Goal: Transaction & Acquisition: Purchase product/service

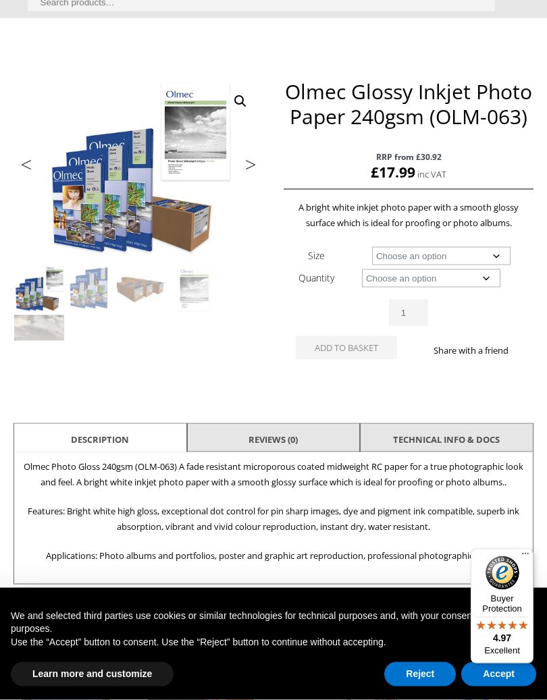
scroll to position [150, 0]
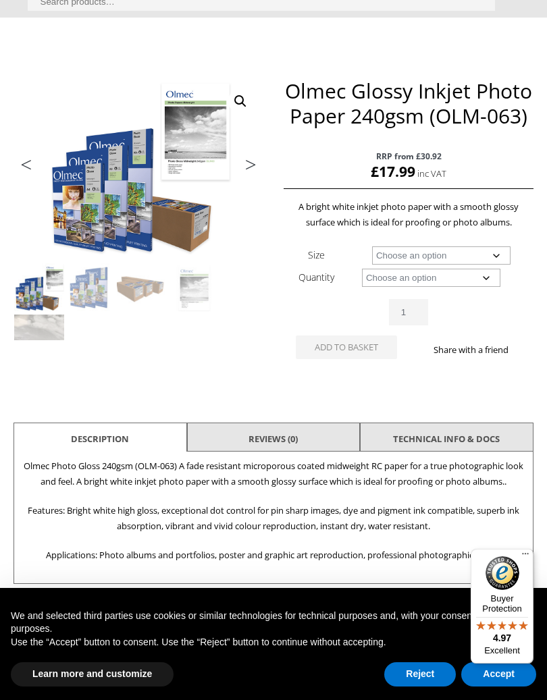
click at [499, 247] on select "Choose an option A4 Sheet A3 Sheet A3+ Sheet A2 Sheet 17" Wide Roll 24" Wide Ro…" at bounding box center [441, 255] width 138 height 18
select select "a4-sheet"
click at [492, 275] on select "Choose an option 50 Sheets" at bounding box center [431, 278] width 138 height 18
select select "50-sheets"
select select "a4-sheet"
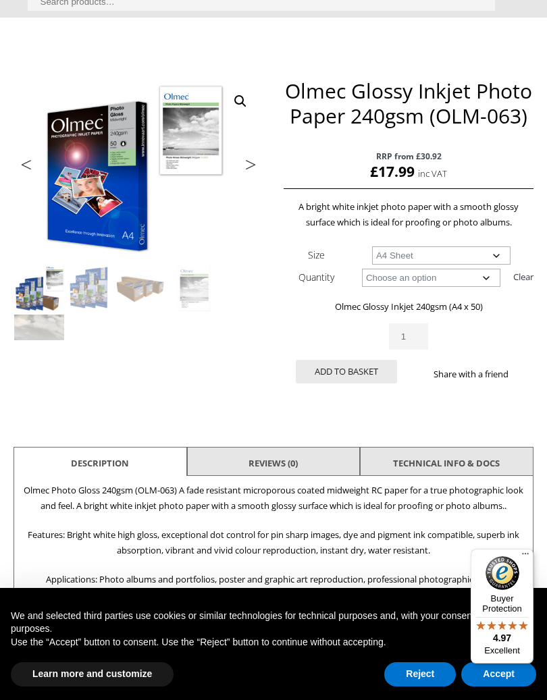
click at [356, 368] on button "Add to basket" at bounding box center [346, 372] width 101 height 24
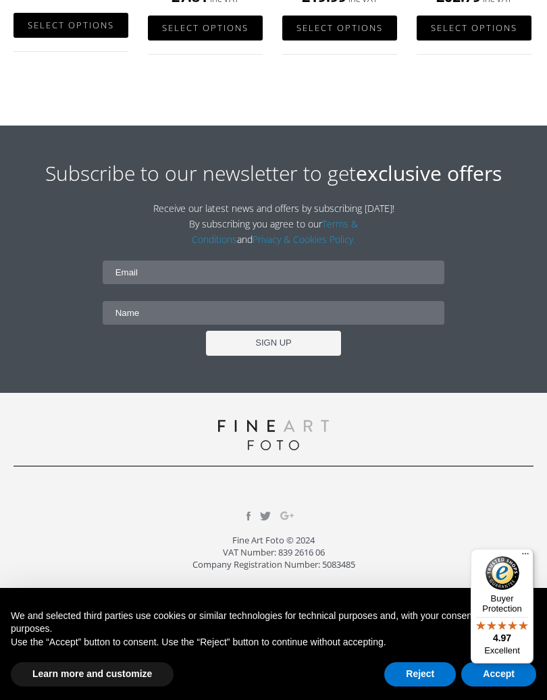
scroll to position [1143, 0]
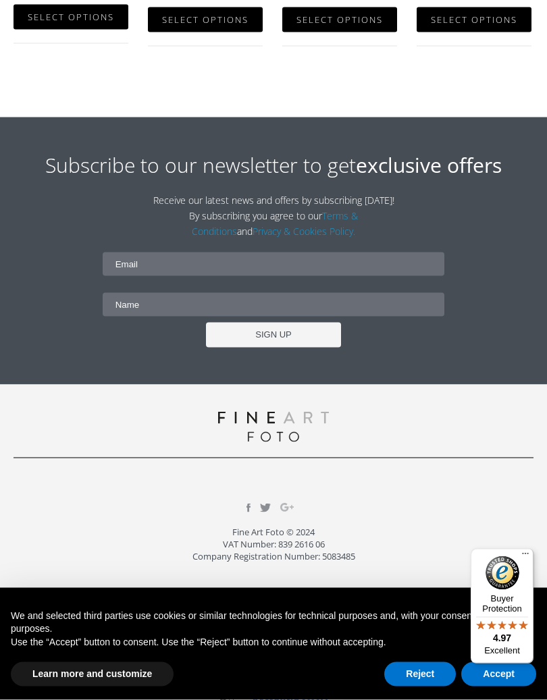
click at [142, 577] on button "Learn more and customize" at bounding box center [92, 674] width 163 height 24
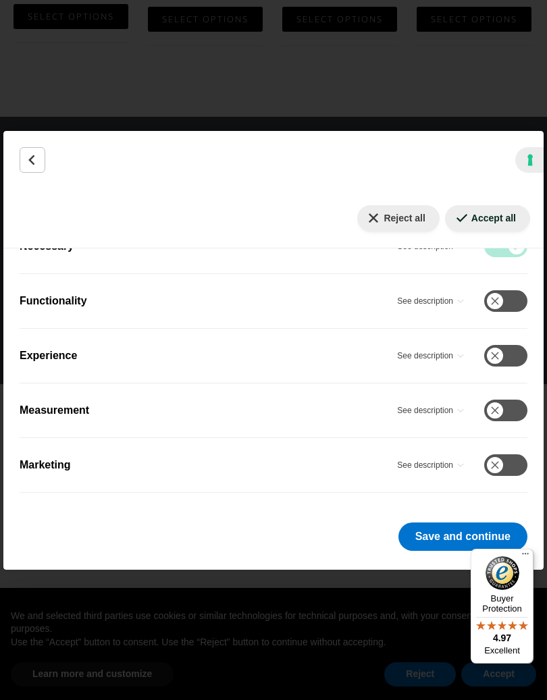
scroll to position [277, 0]
click at [446, 530] on button "Save and continue" at bounding box center [462, 536] width 129 height 28
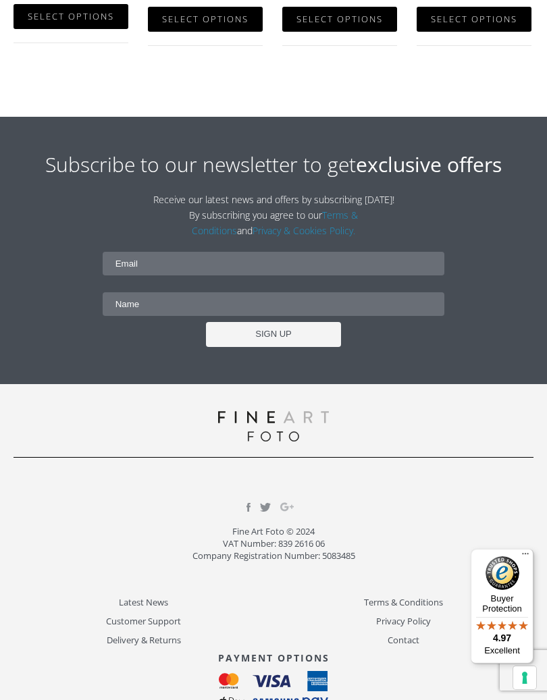
click at [157, 256] on input "email" at bounding box center [274, 264] width 342 height 24
type input "barry9784@gmail.com"
type input "Barry Baguley"
click at [290, 329] on input "SIGN UP" at bounding box center [273, 334] width 135 height 25
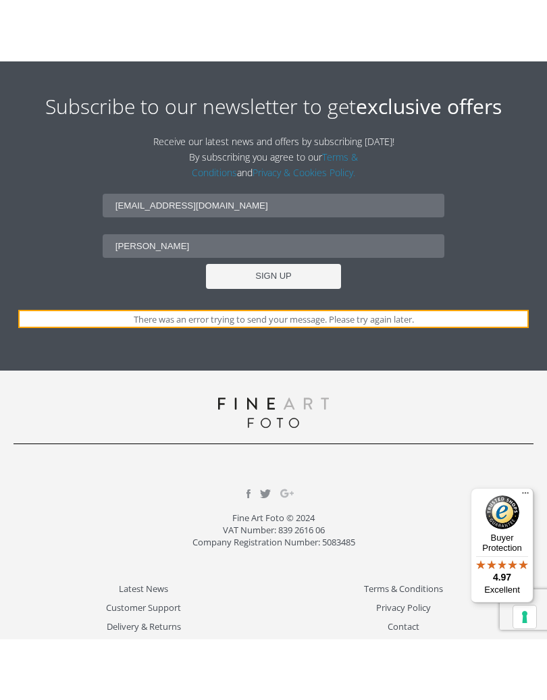
scroll to position [1162, 0]
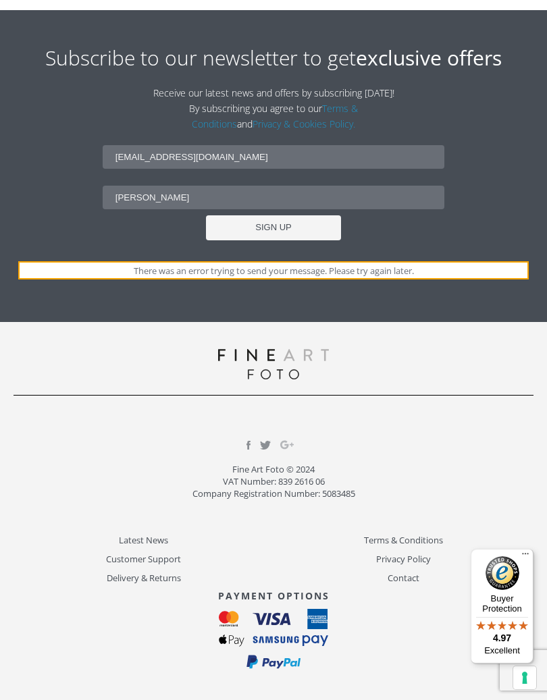
click at [292, 577] on img at bounding box center [274, 639] width 110 height 61
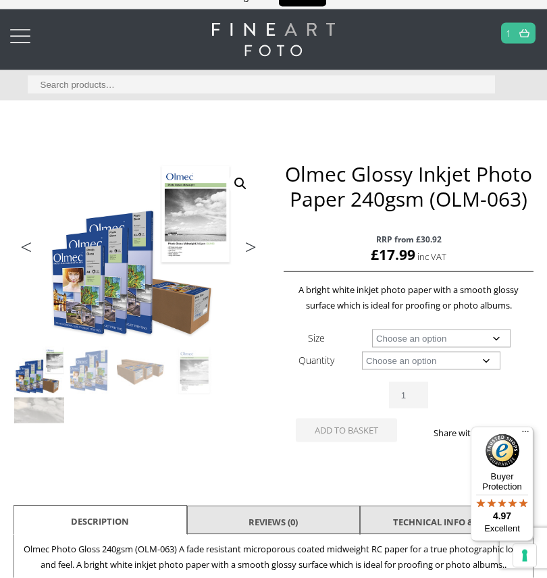
scroll to position [0, 0]
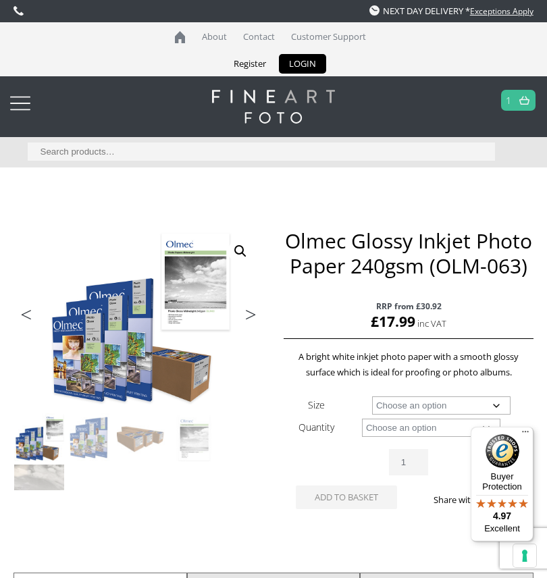
click at [519, 98] on img at bounding box center [524, 100] width 10 height 9
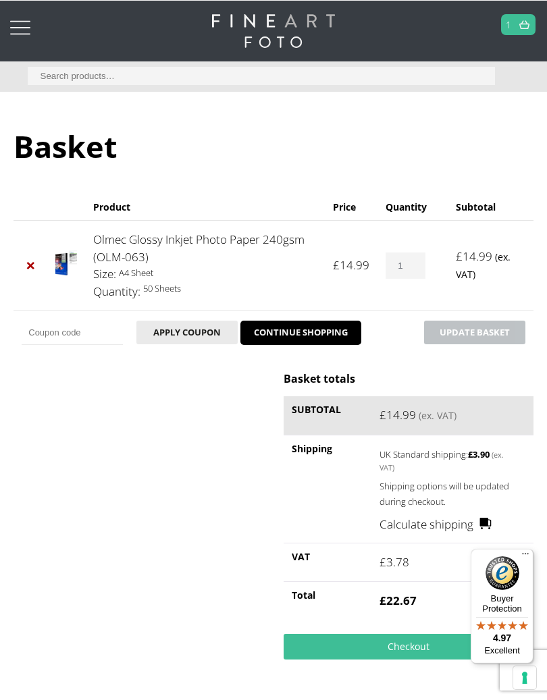
scroll to position [112, 0]
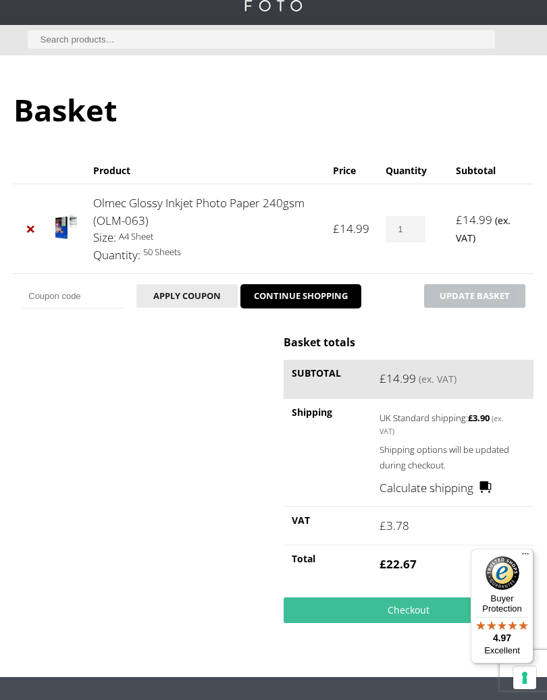
click at [429, 577] on link "Checkout" at bounding box center [408, 610] width 249 height 26
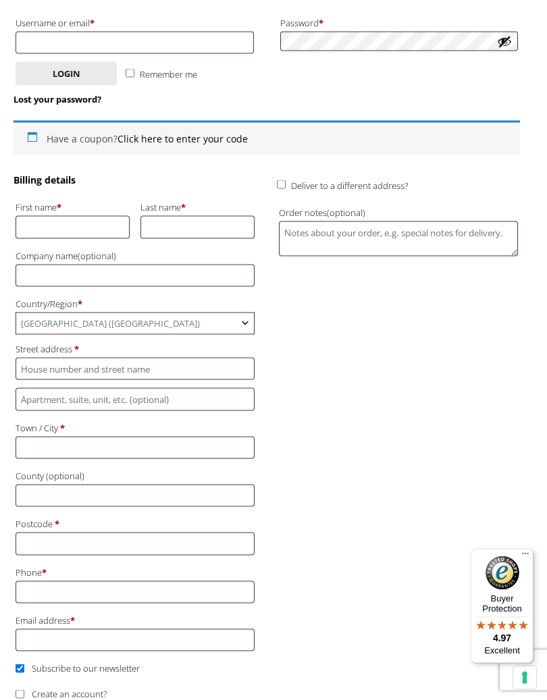
scroll to position [302, 0]
click at [68, 224] on input "First name *" at bounding box center [73, 226] width 114 height 22
type input "[PERSON_NAME]"
type input "Luton"
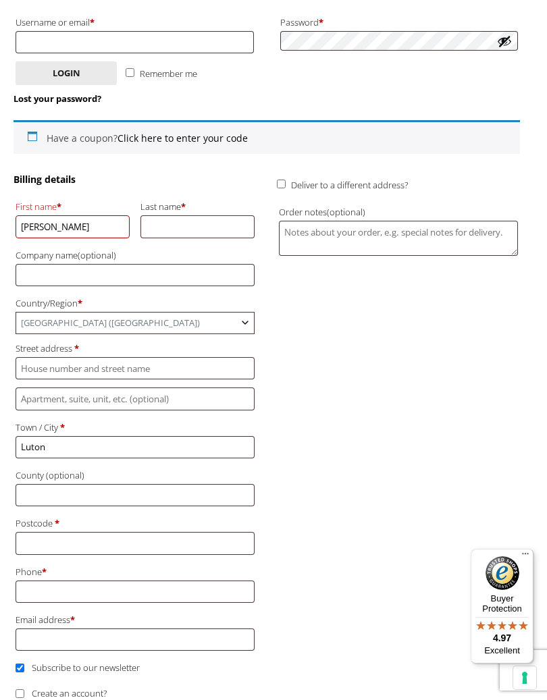
type input "LU3 2JZ"
type input "07788413202"
type input "Baguley"
type input "[EMAIL_ADDRESS][DOMAIN_NAME]"
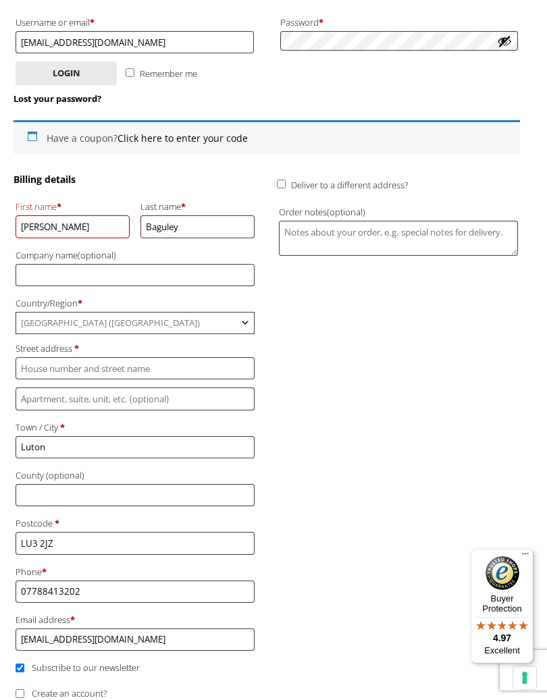
type input "[EMAIL_ADDRESS][DOMAIN_NAME]"
type input "97 [GEOGRAPHIC_DATA]"
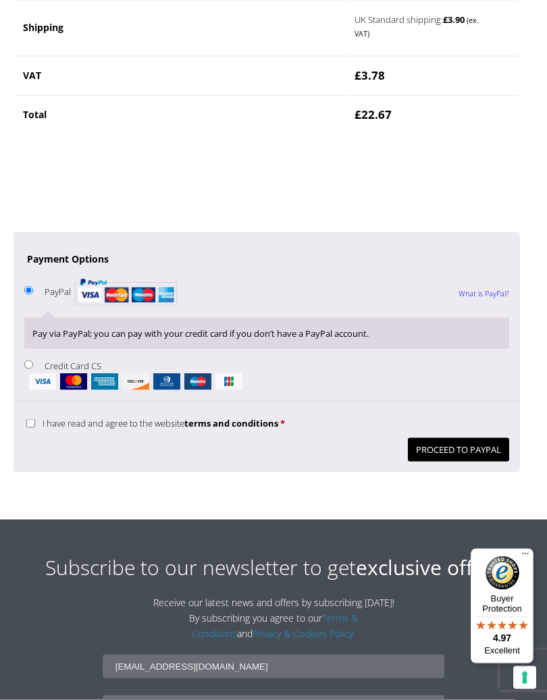
scroll to position [1177, 0]
click at [461, 437] on button "Proceed to PayPal" at bounding box center [458, 449] width 101 height 24
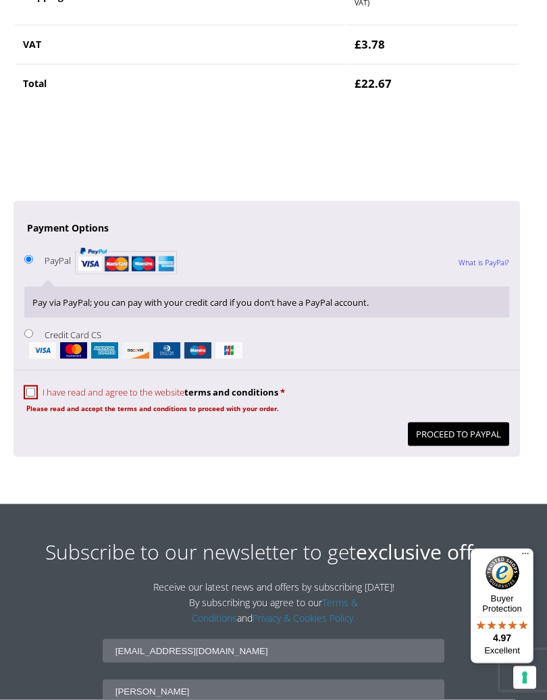
scroll to position [1285, 0]
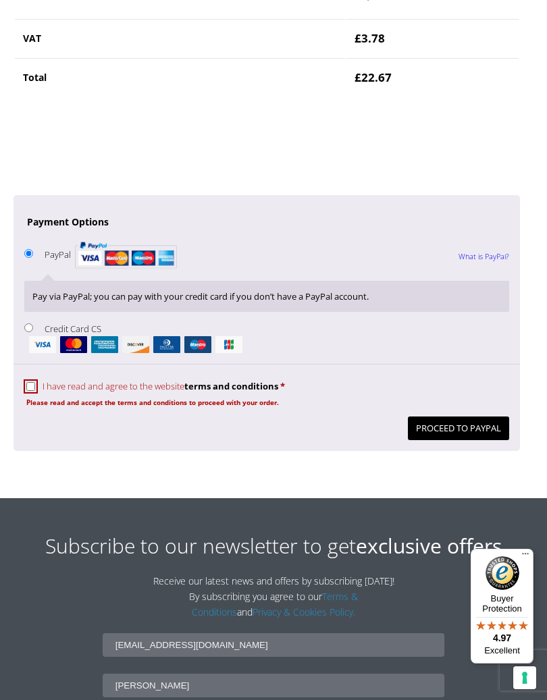
click at [476, 421] on button "Proceed to PayPal" at bounding box center [458, 428] width 101 height 24
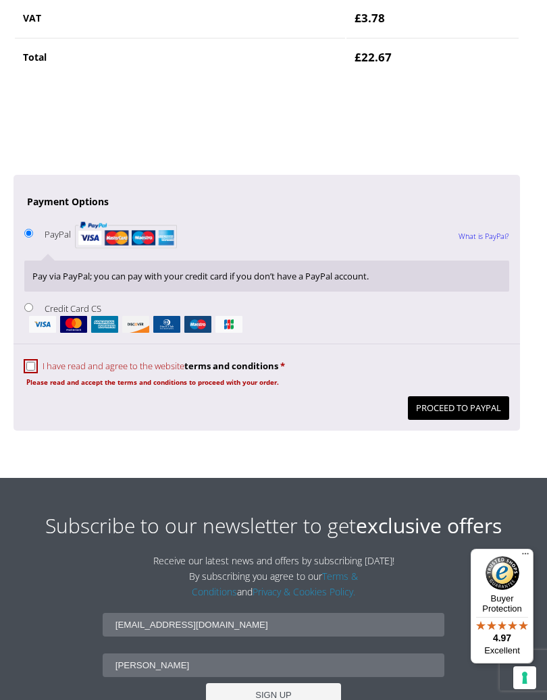
scroll to position [1306, 0]
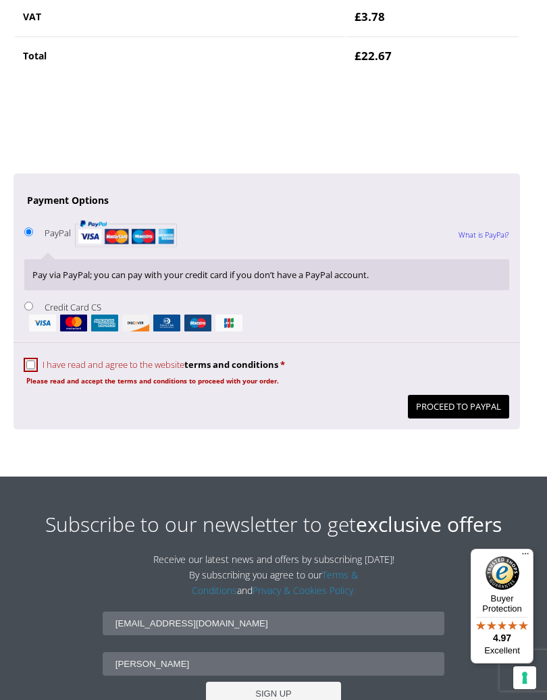
click at [473, 395] on button "Proceed to PayPal" at bounding box center [458, 407] width 101 height 24
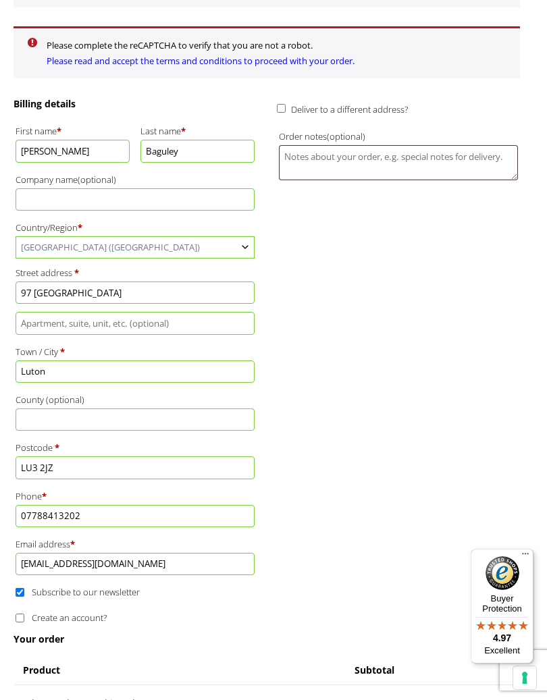
scroll to position [425, 0]
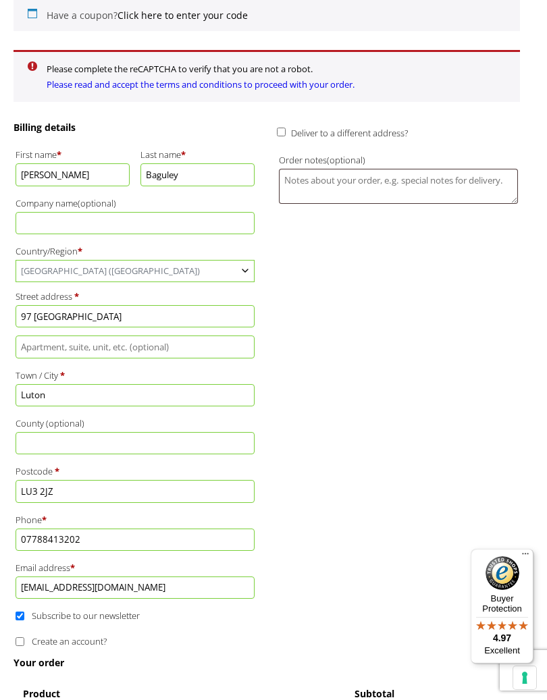
click at [275, 77] on li "Please complete the reCAPTCHA to verify that you are not a robot." at bounding box center [274, 69] width 454 height 16
click at [250, 90] on link "Please read and accept the terms and conditions to proceed with your order." at bounding box center [201, 84] width 308 height 12
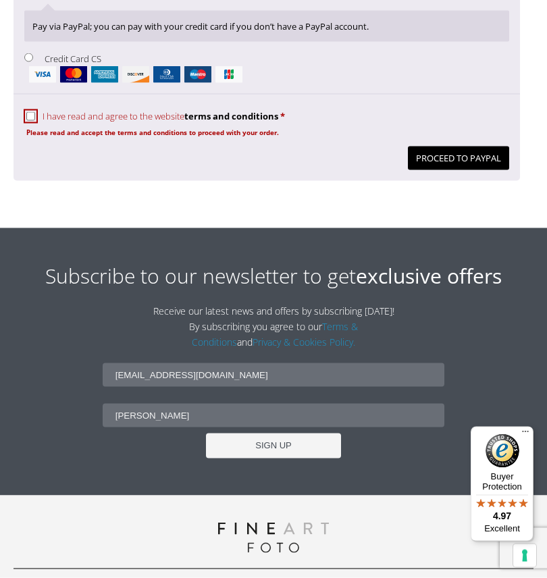
scroll to position [1548, 0]
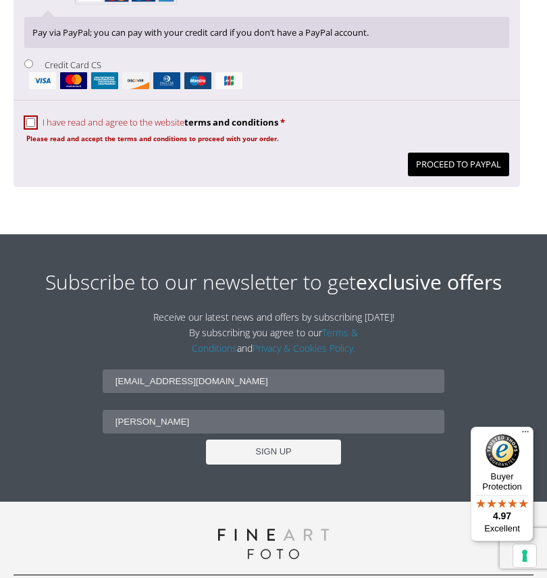
click at [69, 116] on label "I have read and agree to the website terms and conditions *" at bounding box center [155, 122] width 259 height 12
click at [35, 118] on input "I have read and agree to the website terms and conditions *" at bounding box center [30, 122] width 9 height 9
checkbox input "true"
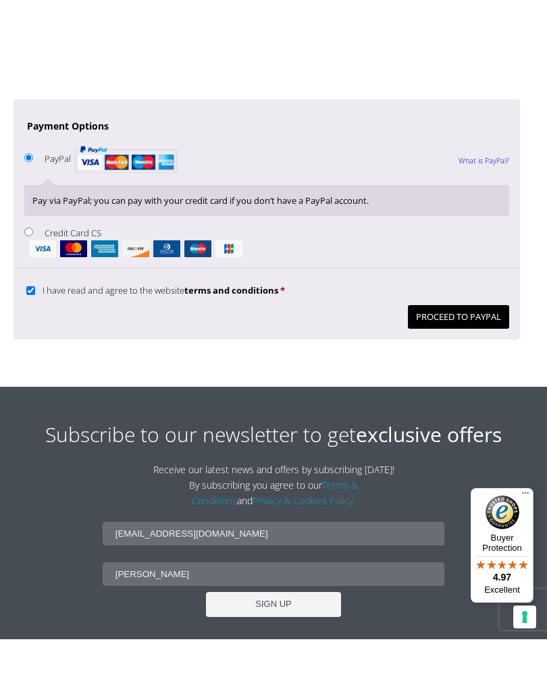
scroll to position [1441, 0]
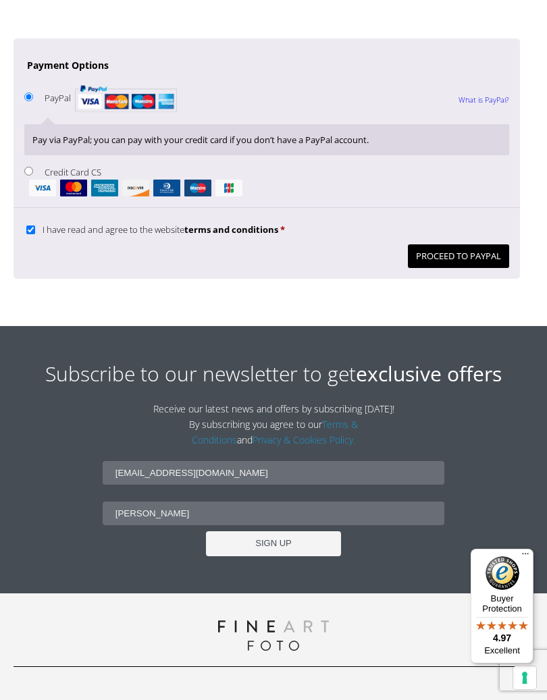
click at [466, 244] on button "Proceed to PayPal" at bounding box center [458, 256] width 101 height 24
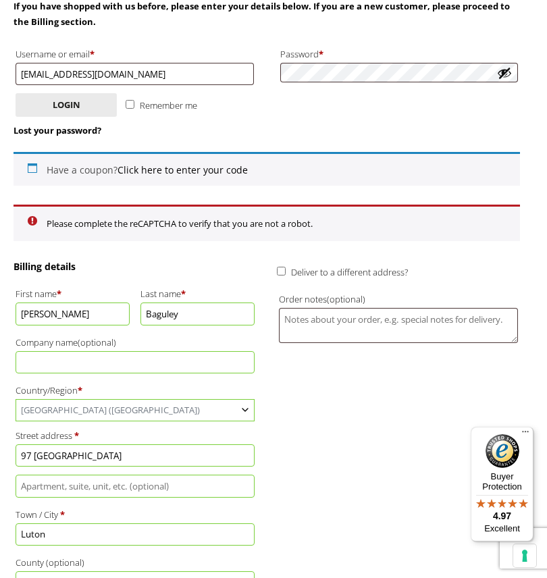
scroll to position [268, 0]
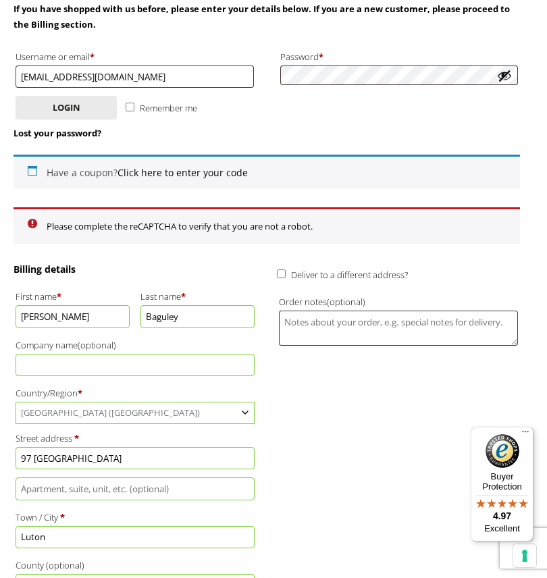
click at [173, 225] on li "Please complete the reCAPTCHA to verify that you are not a robot." at bounding box center [274, 227] width 454 height 16
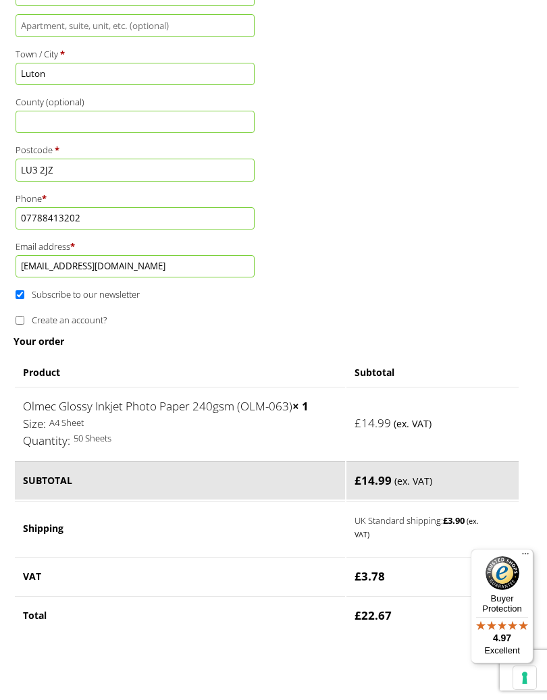
scroll to position [746, 0]
